Goal: Navigation & Orientation: Find specific page/section

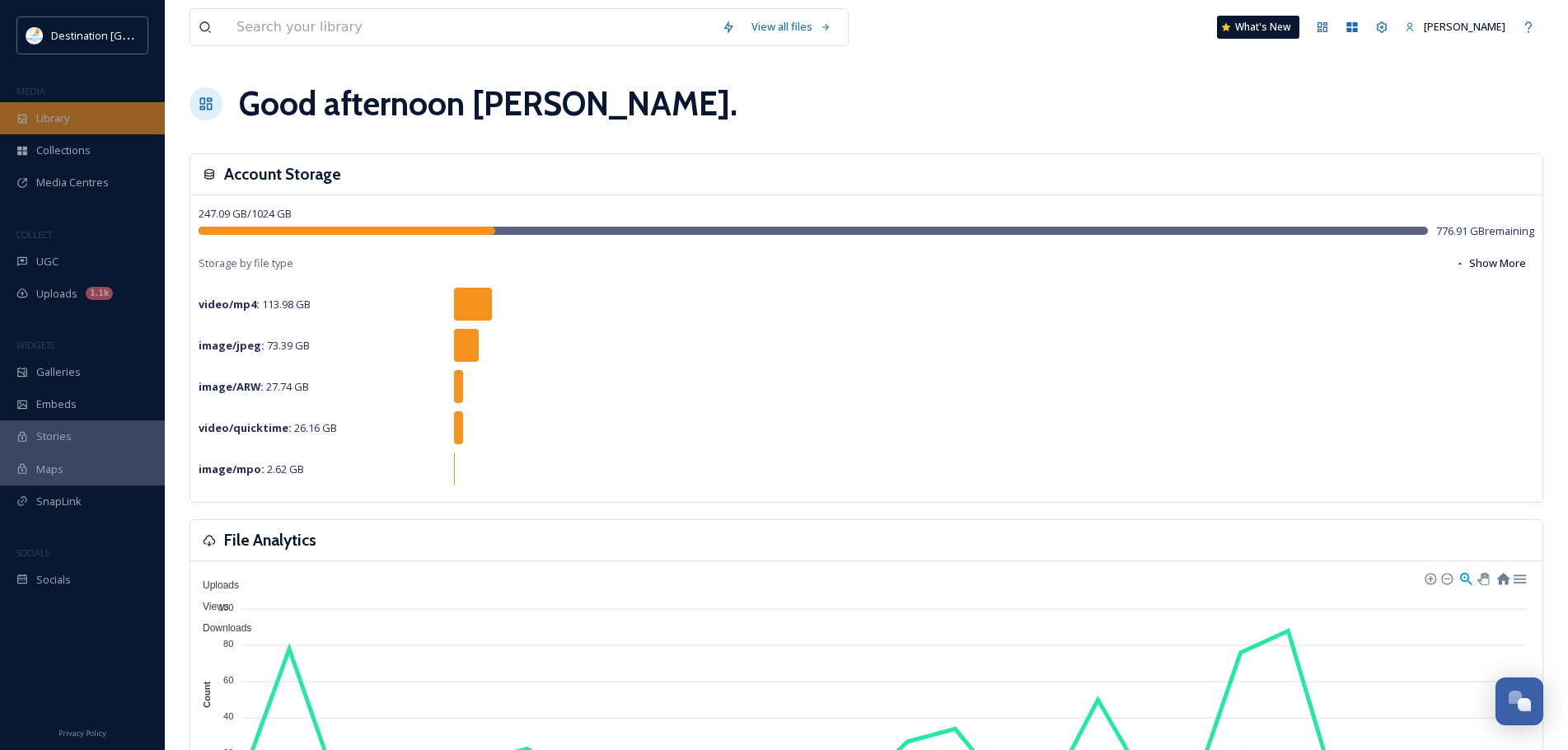
click at [82, 112] on div "Library" at bounding box center [82, 118] width 165 height 32
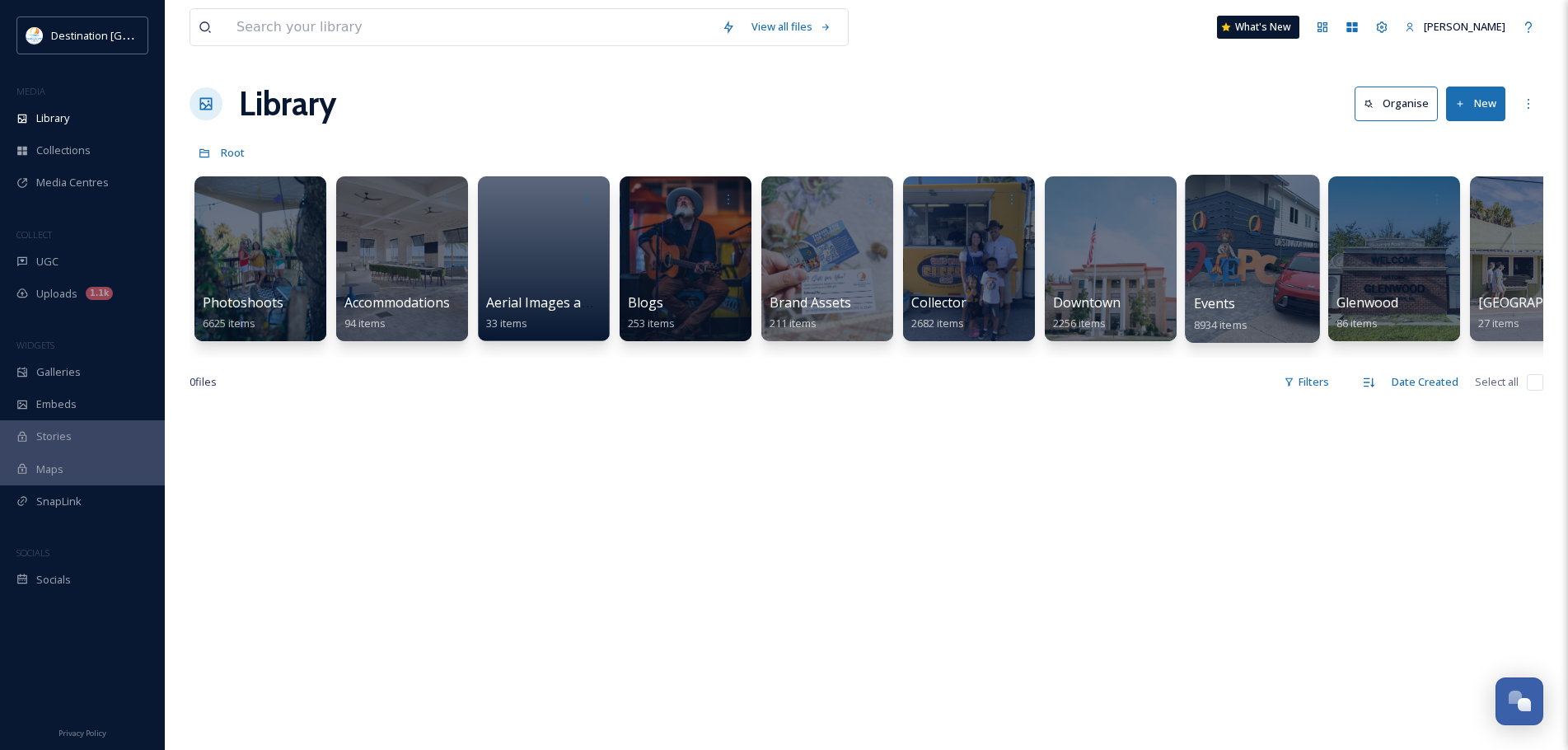
click at [1222, 260] on div at bounding box center [1252, 259] width 134 height 168
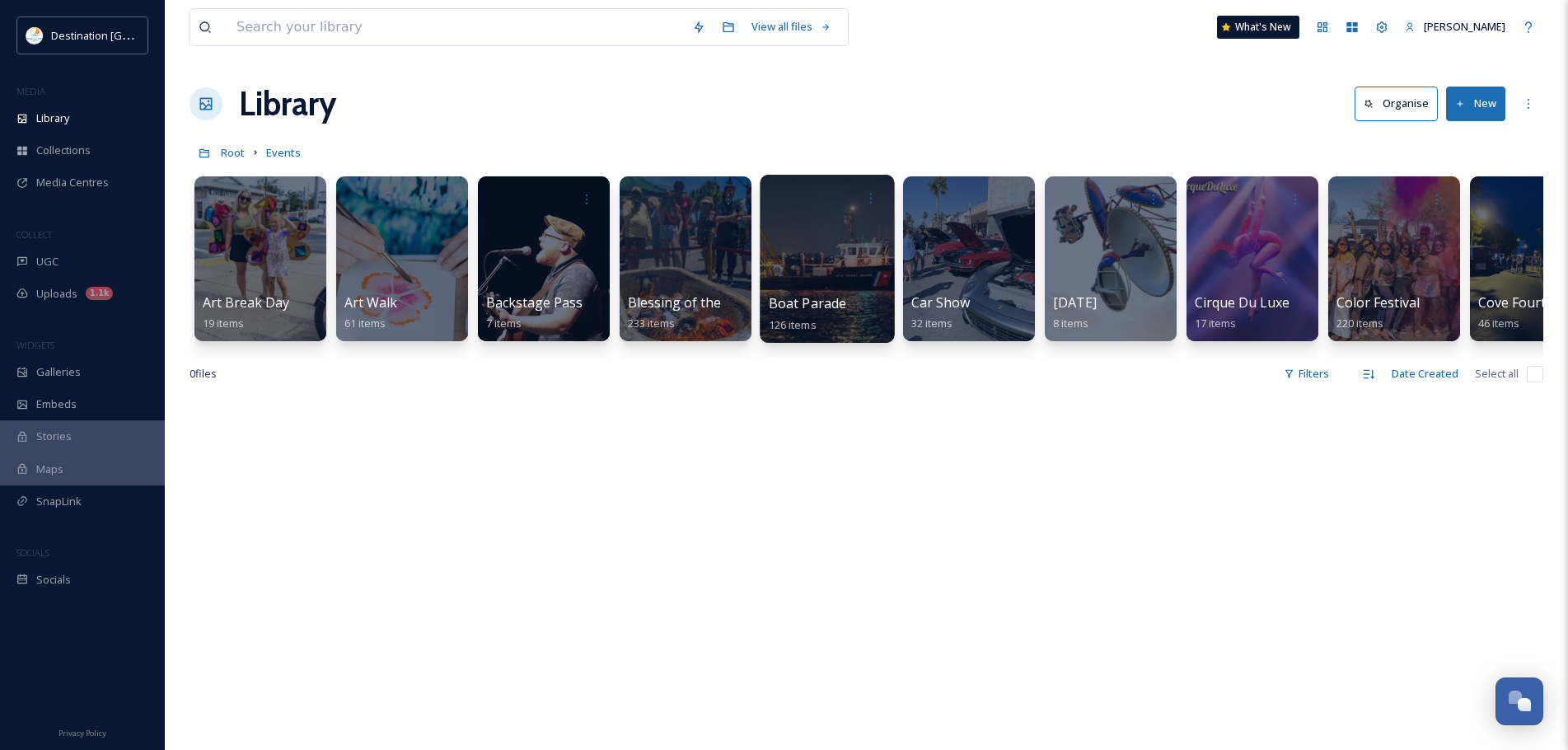
click at [866, 283] on div at bounding box center [827, 259] width 134 height 168
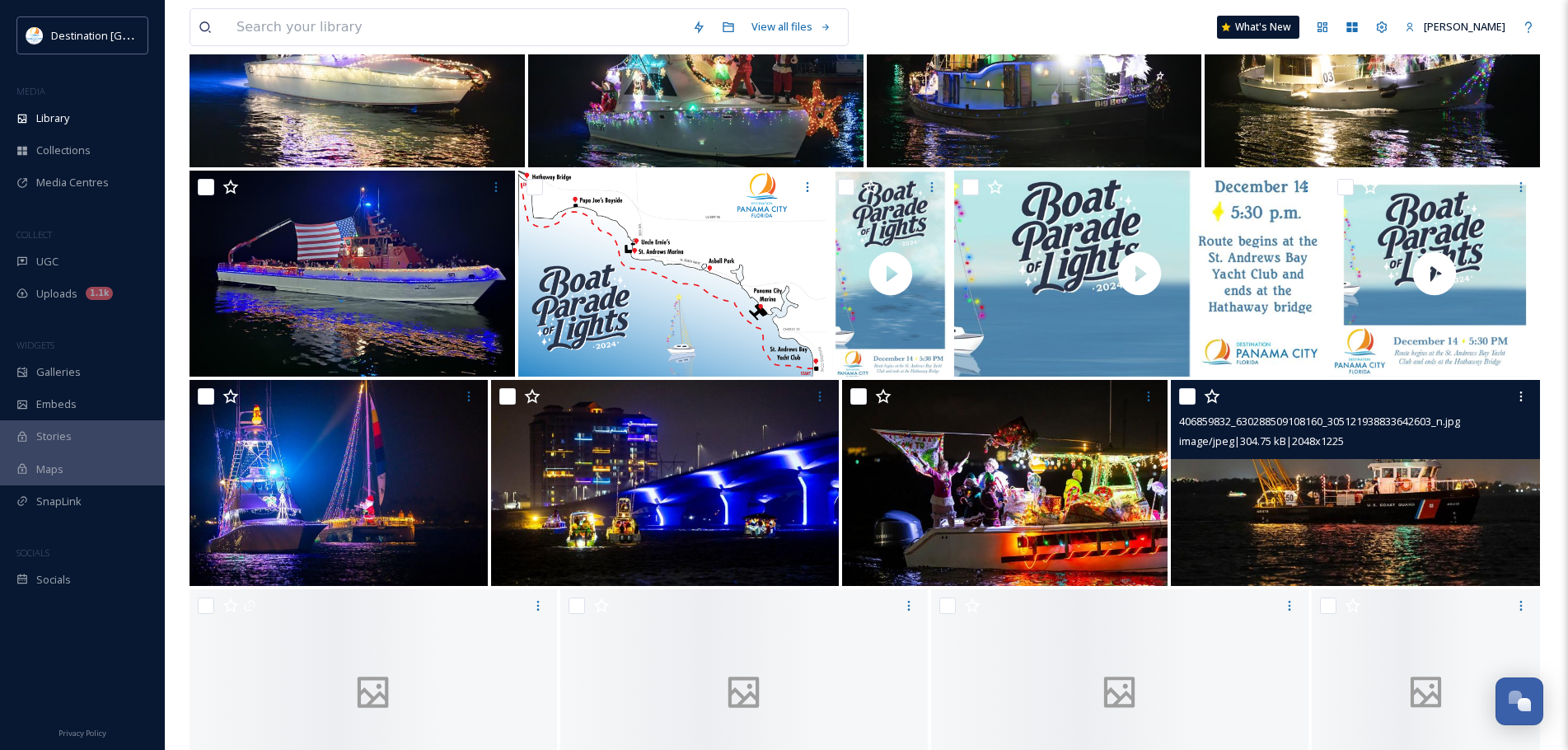
scroll to position [3409, 0]
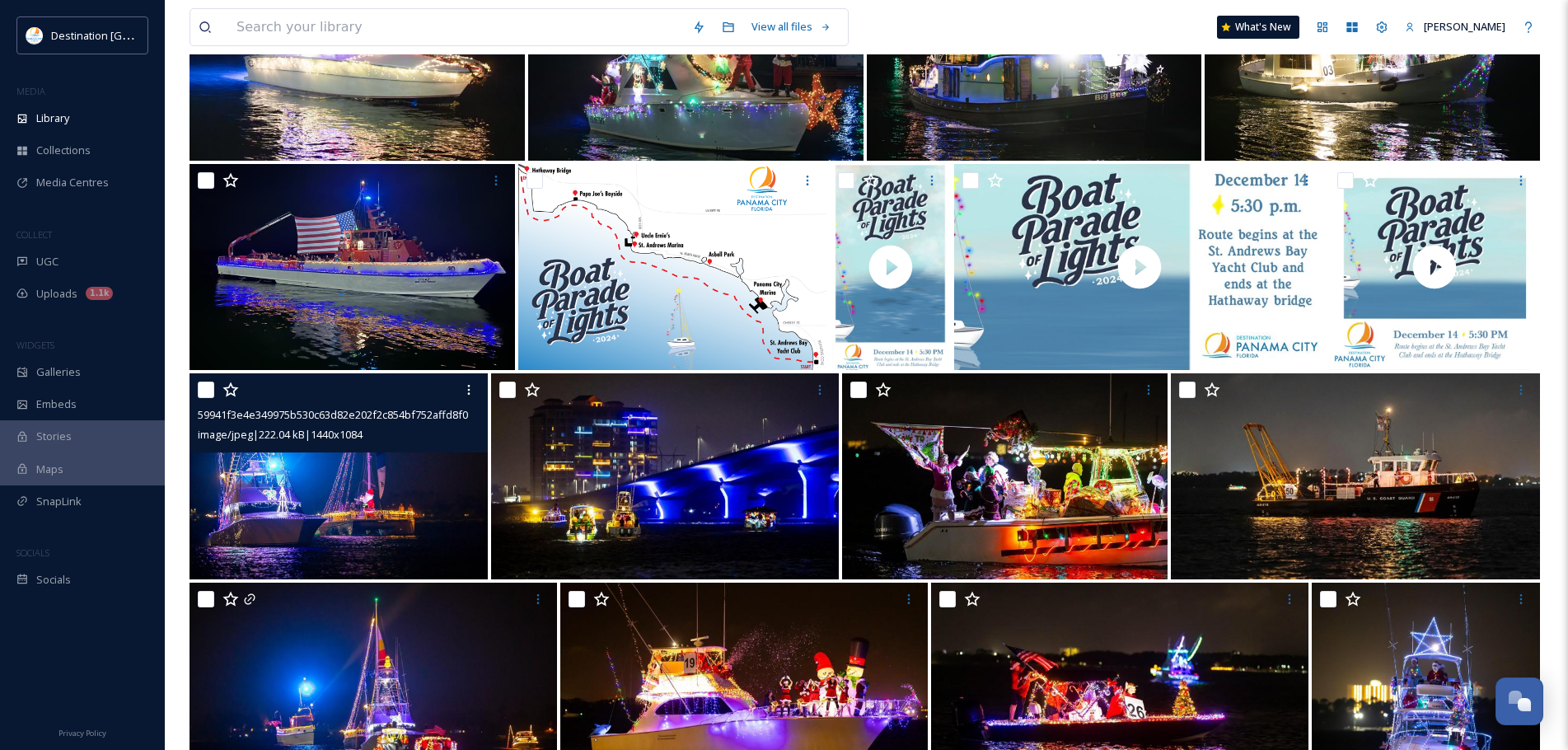
click at [353, 517] on img at bounding box center [338, 477] width 298 height 206
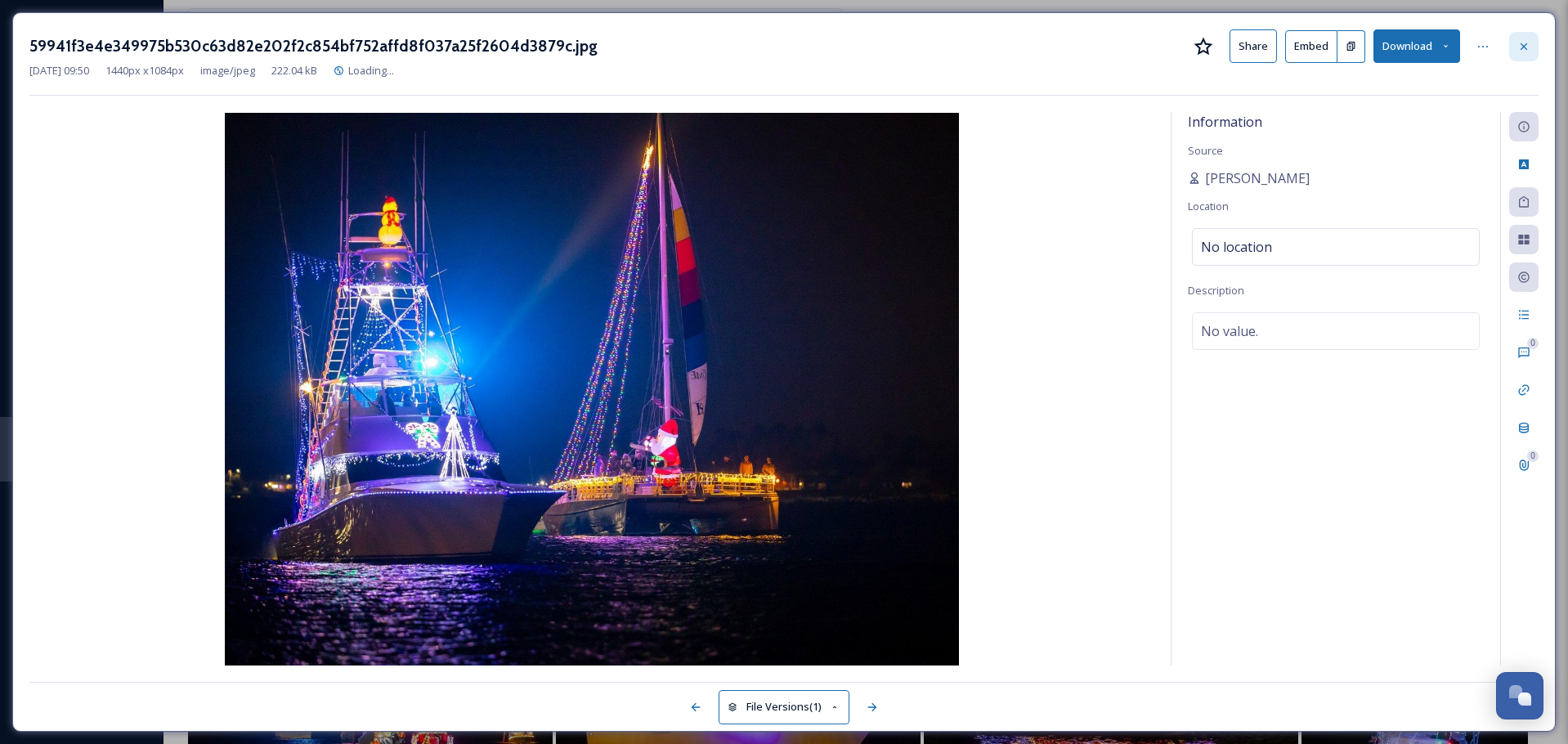
click at [1524, 40] on icon at bounding box center [1524, 46] width 13 height 13
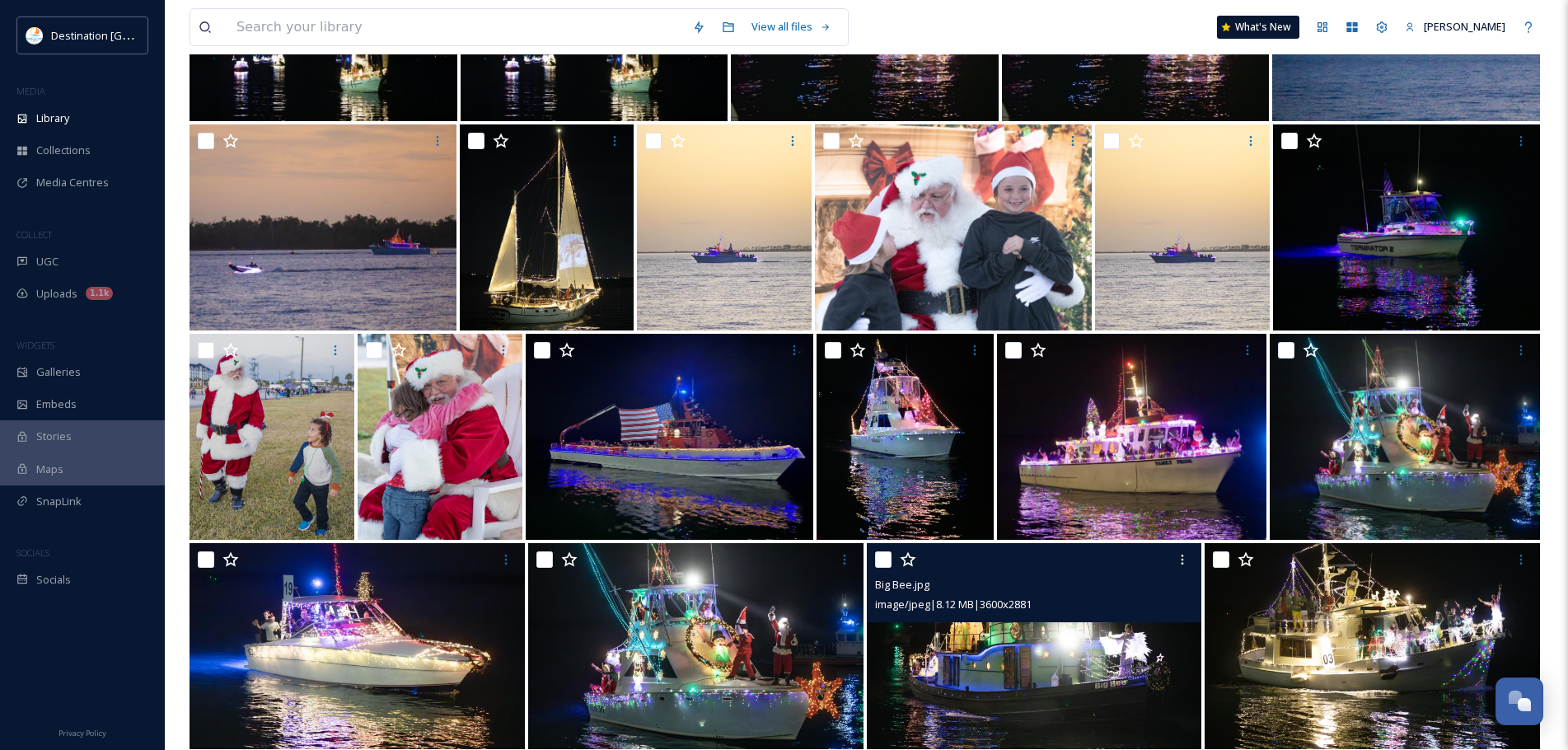
scroll to position [2750, 0]
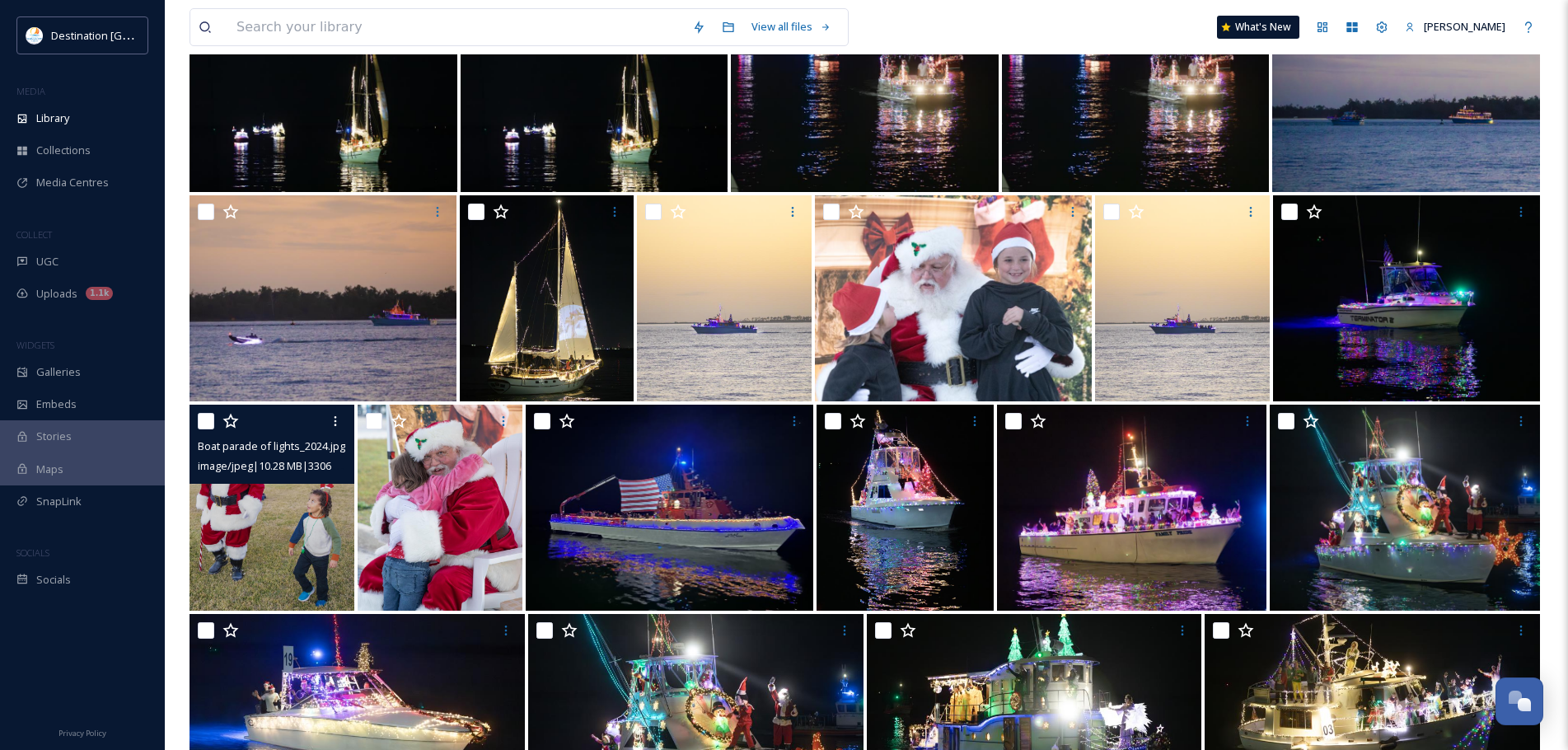
click at [284, 488] on img at bounding box center [271, 507] width 165 height 206
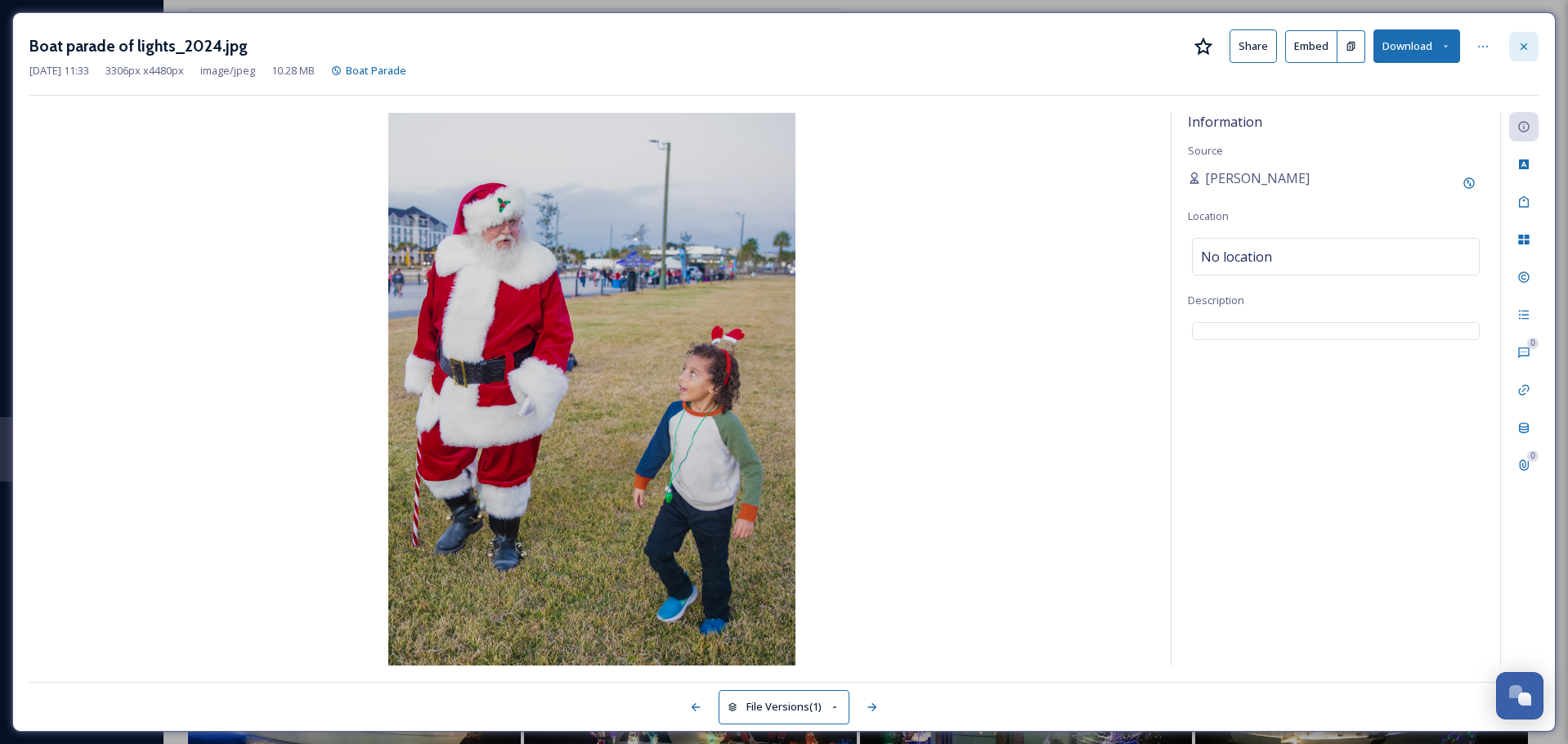
click at [1523, 46] on icon at bounding box center [1523, 45] width 6 height 6
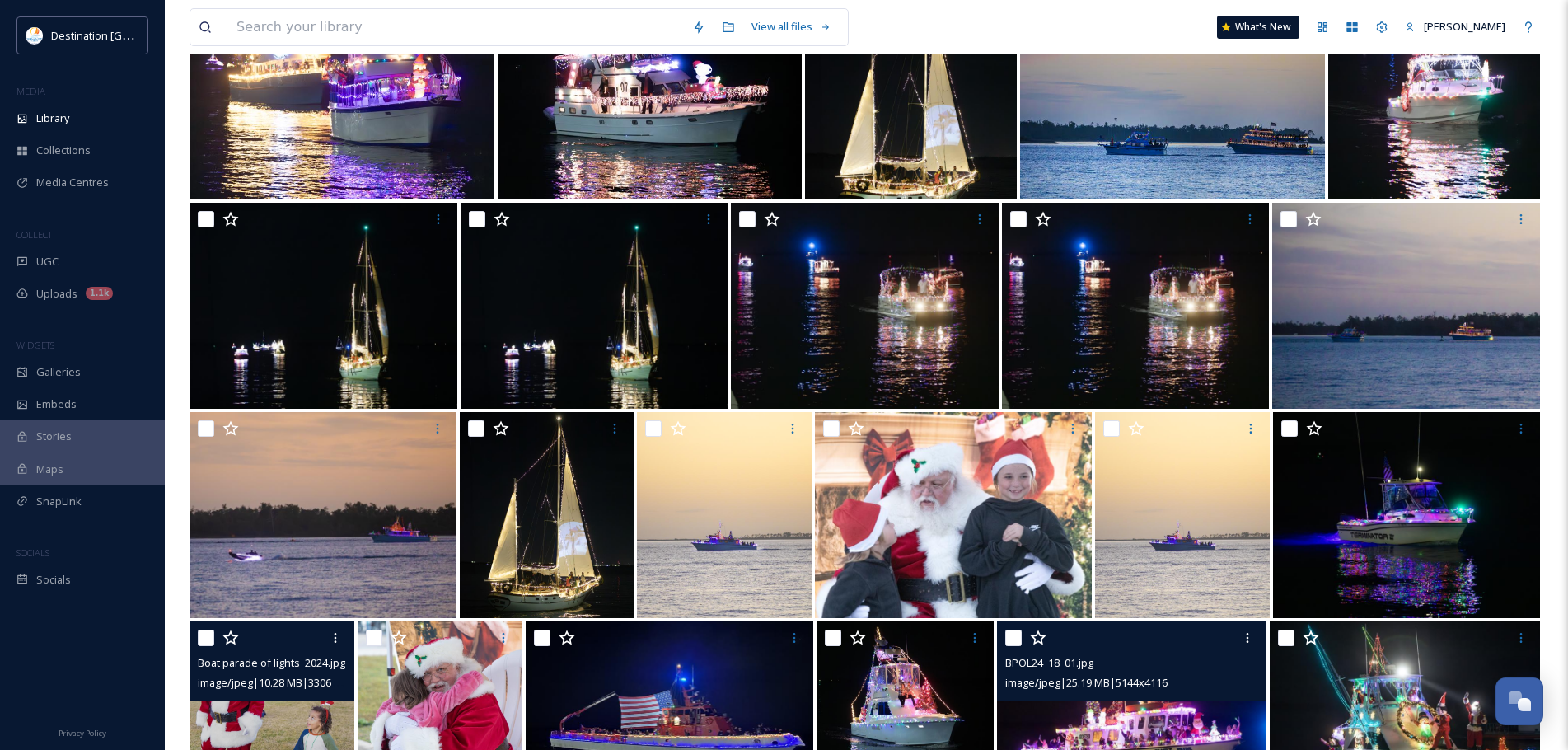
scroll to position [2504, 0]
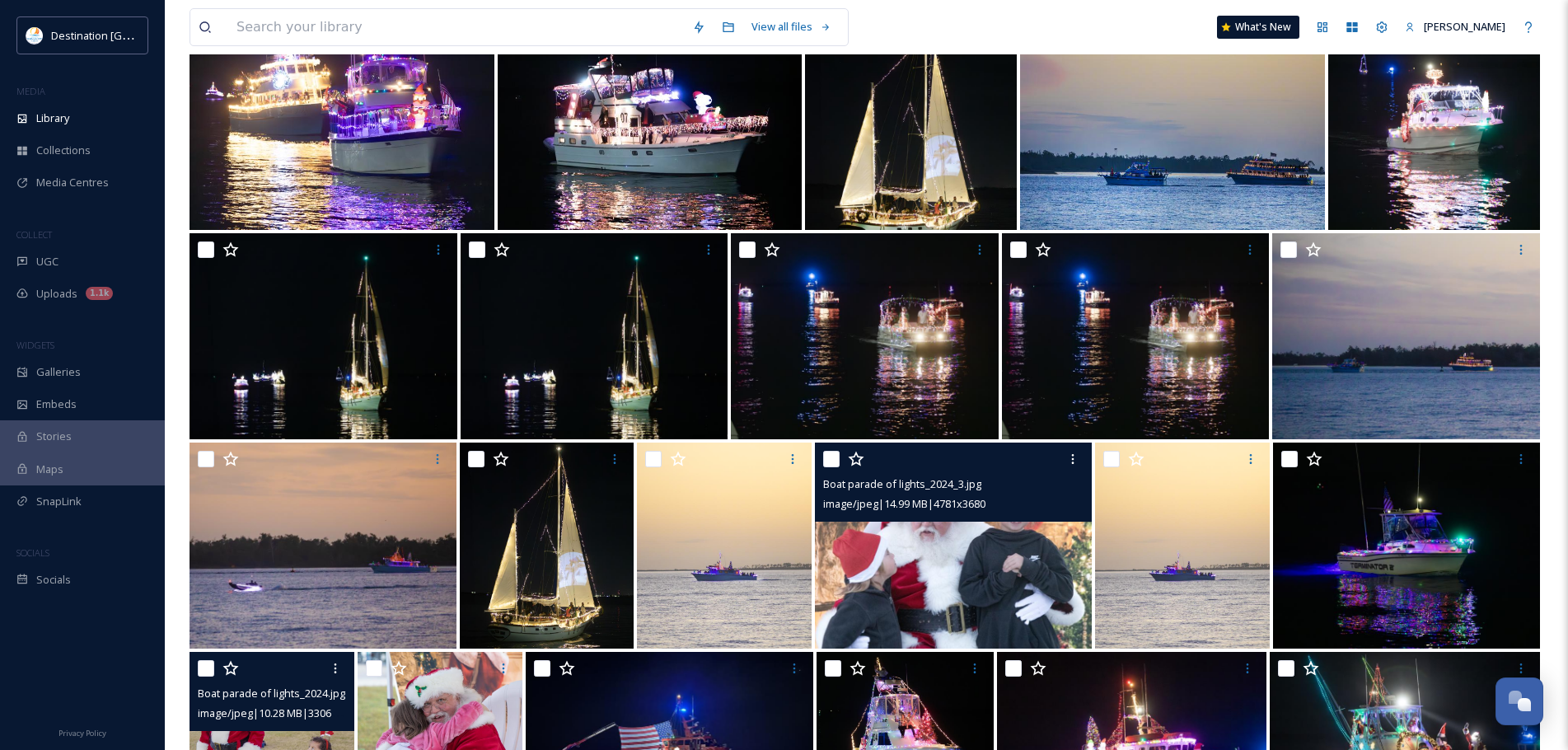
click at [1004, 564] on img at bounding box center [952, 546] width 277 height 206
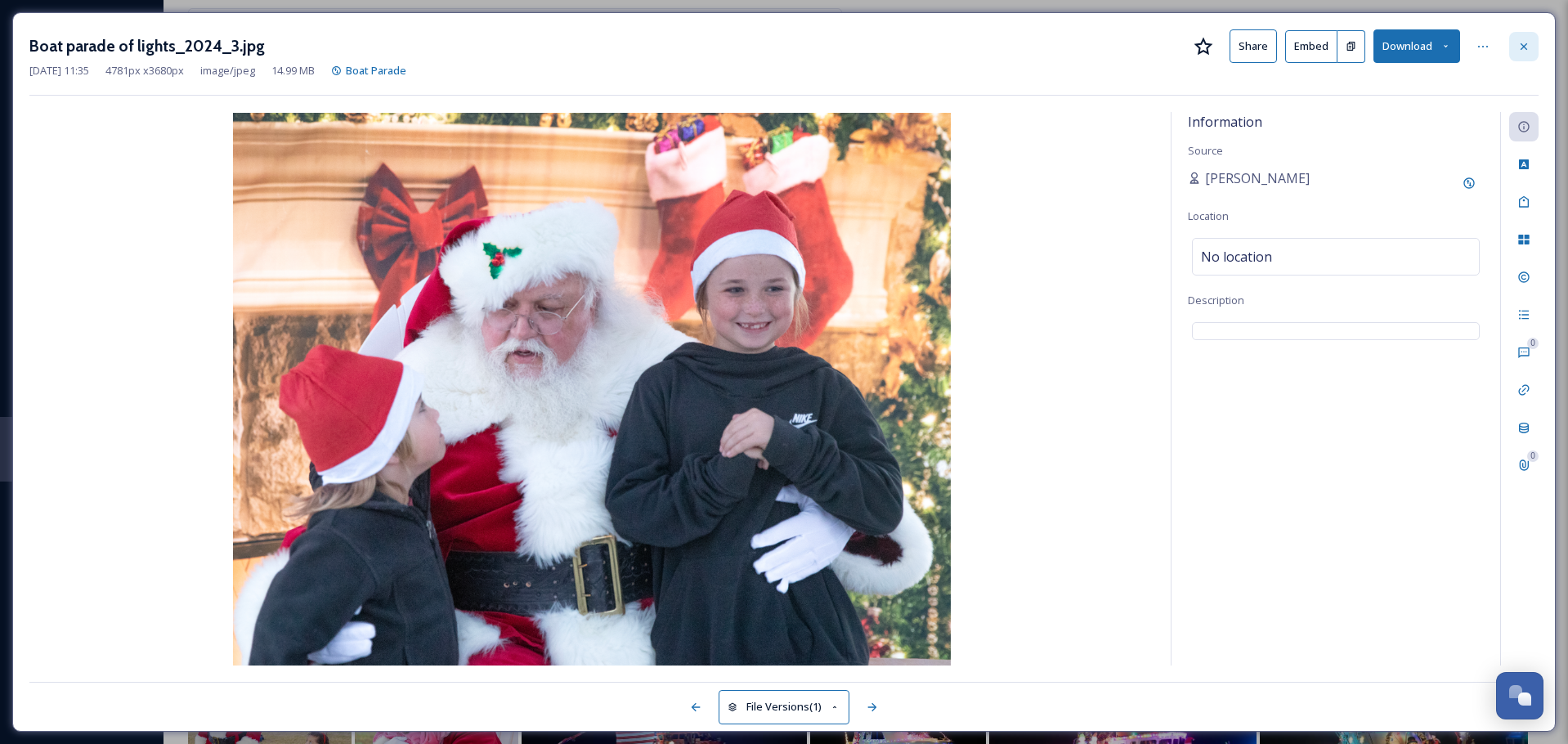
click at [1519, 46] on icon at bounding box center [1524, 46] width 13 height 13
